Goal: Task Accomplishment & Management: Manage account settings

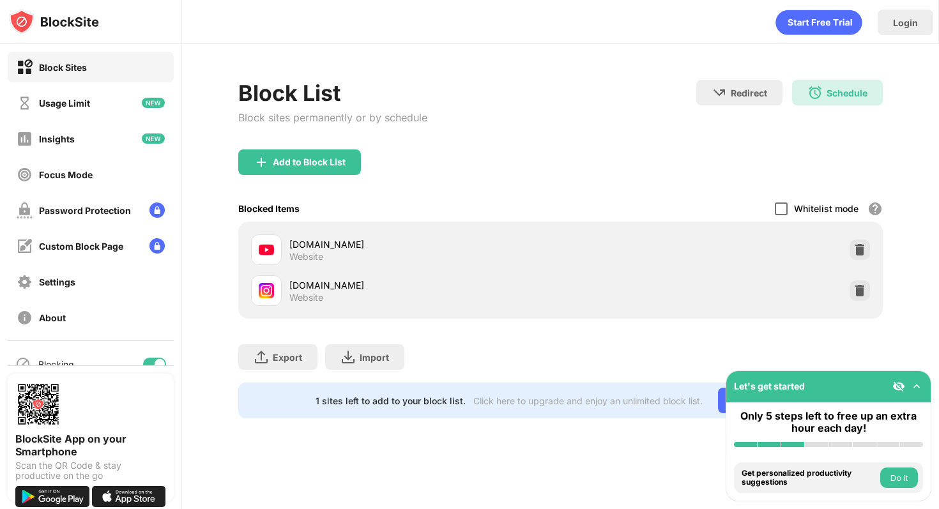
click at [779, 210] on div at bounding box center [781, 208] width 13 height 13
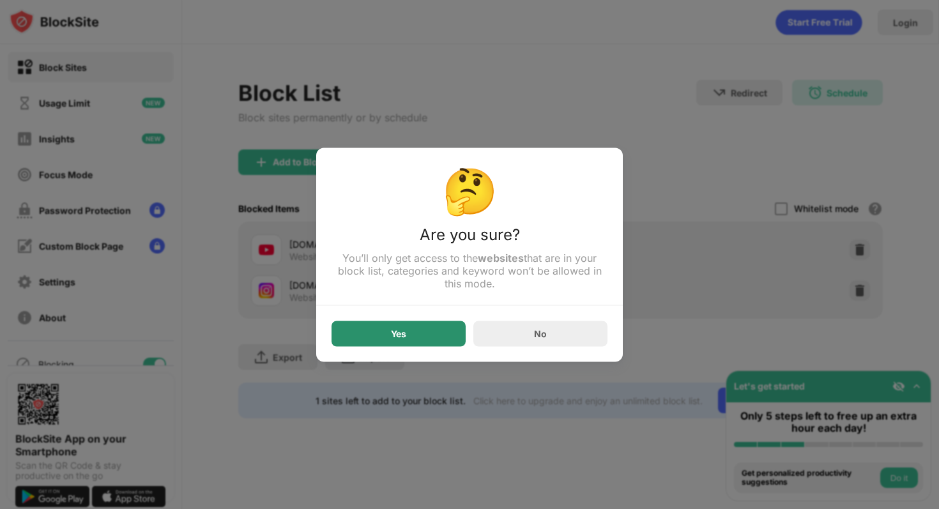
click at [414, 337] on div "Yes" at bounding box center [399, 334] width 134 height 26
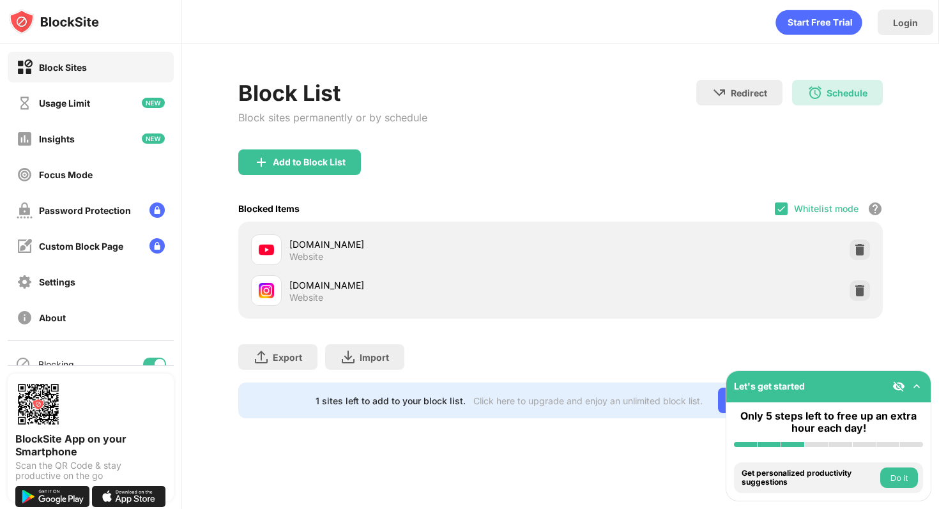
click at [775, 210] on div "Blocked Items Whitelist mode Block all websites except for those in your whitel…" at bounding box center [560, 208] width 644 height 26
click at [784, 210] on img at bounding box center [781, 209] width 10 height 10
